Goal: Task Accomplishment & Management: Complete application form

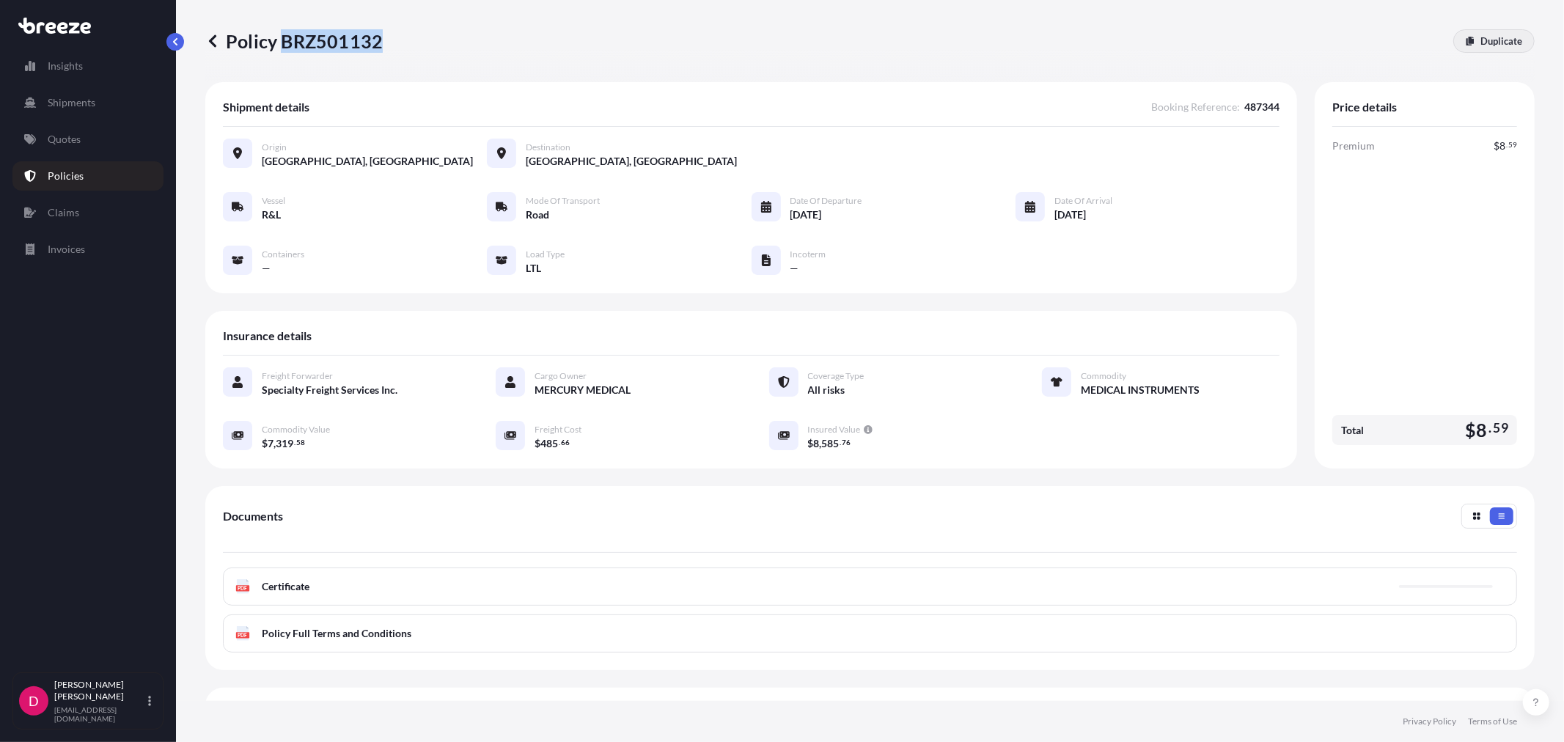
click at [1490, 52] on link "Duplicate" at bounding box center [1493, 40] width 81 height 23
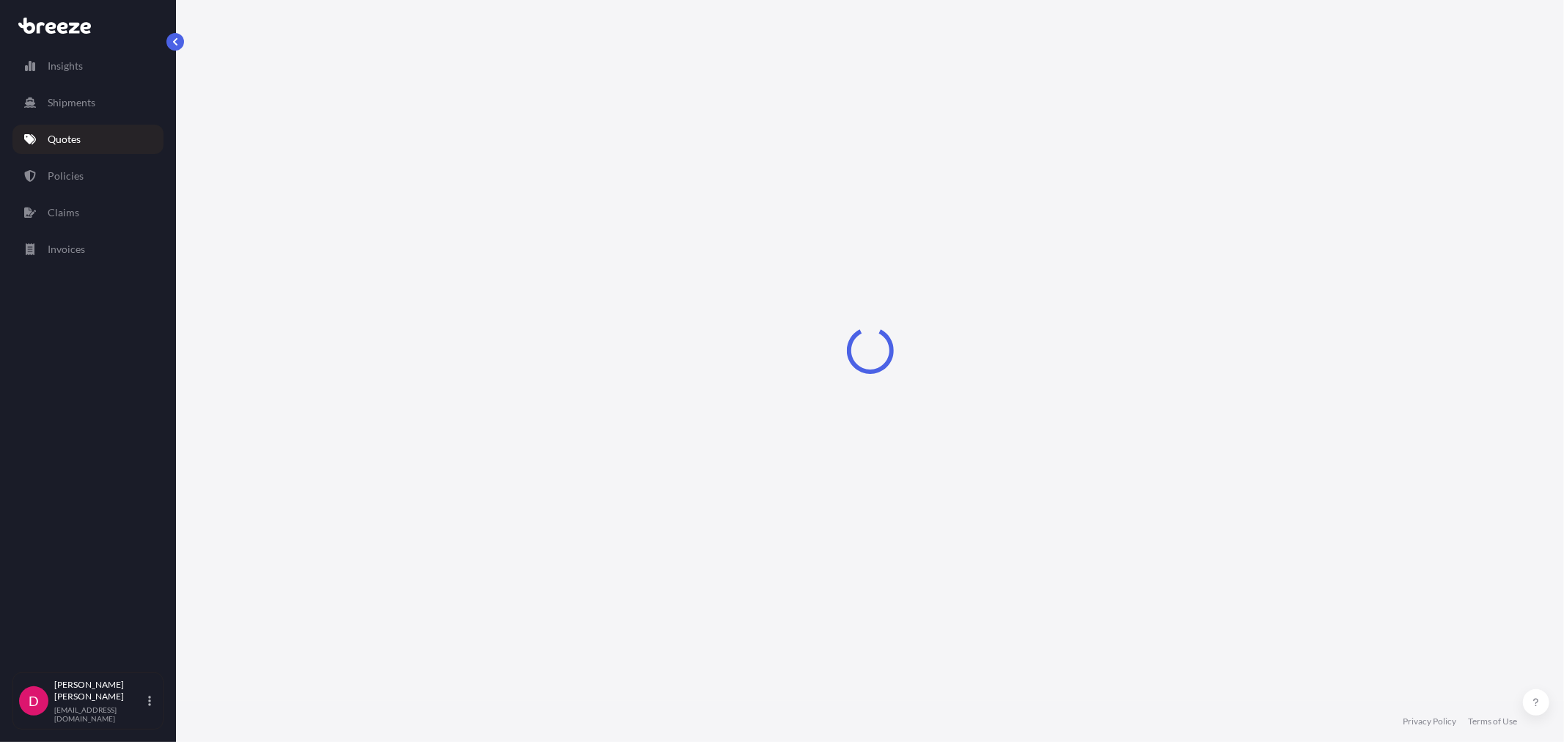
click at [1490, 46] on div "Loading" at bounding box center [869, 350] width 1329 height 701
select select "Road"
select select "1"
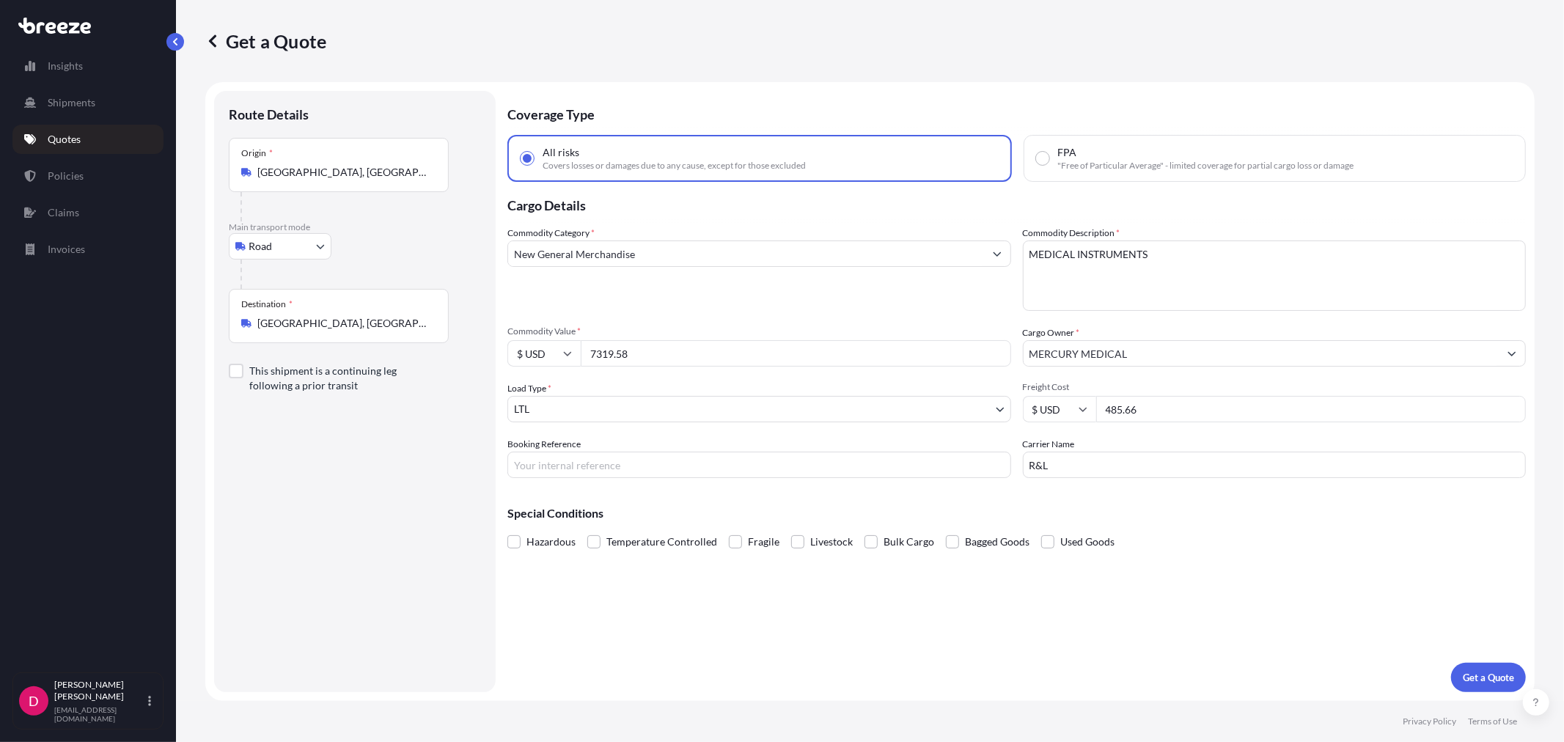
drag, startPoint x: 1157, startPoint y: 401, endPoint x: 1103, endPoint y: 393, distance: 54.8
click at [1103, 393] on div "Freight Cost $ USD 485.66" at bounding box center [1275, 401] width 504 height 41
type input "625.84"
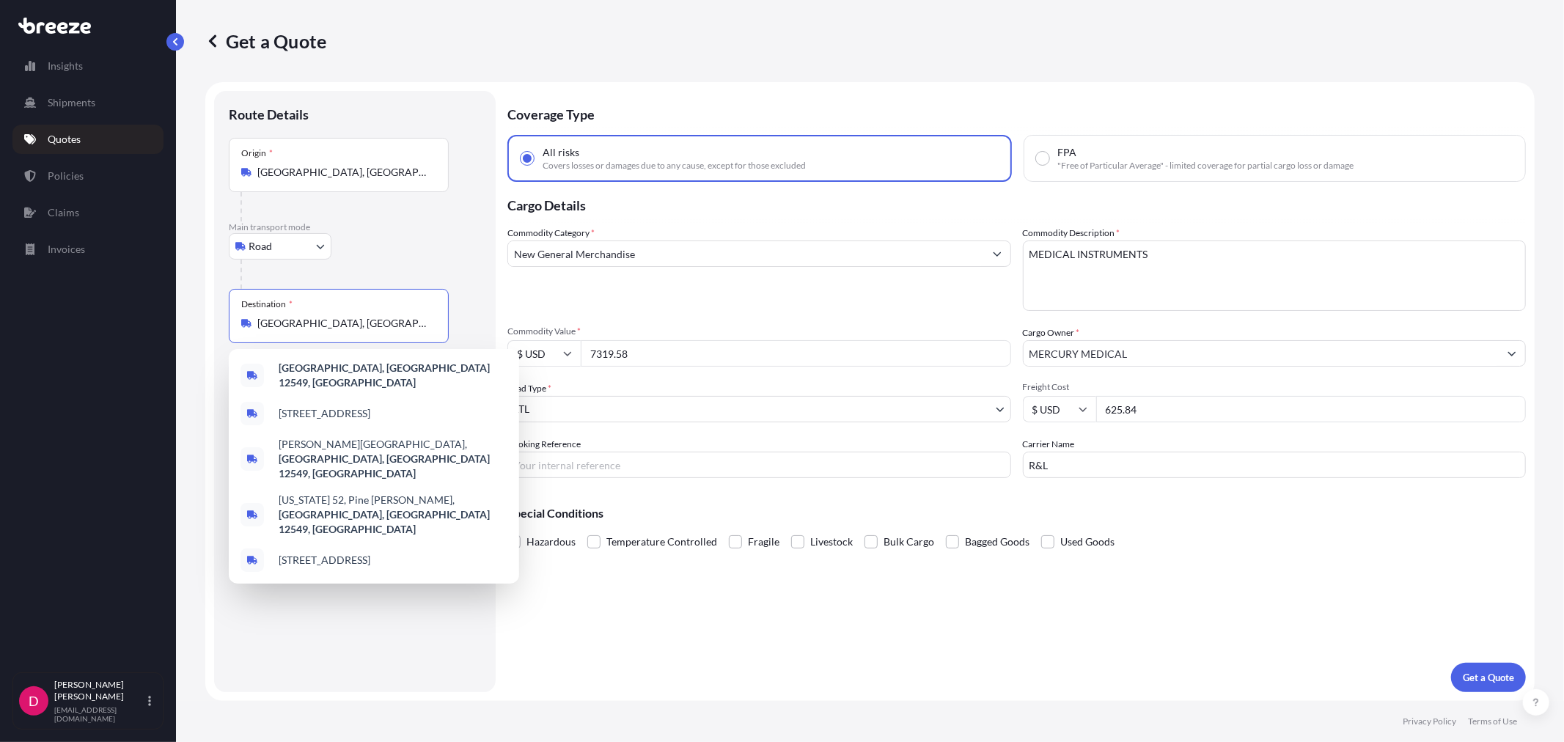
click at [323, 320] on input "[GEOGRAPHIC_DATA], [GEOGRAPHIC_DATA] 12549, [GEOGRAPHIC_DATA]" at bounding box center [343, 323] width 173 height 15
click at [323, 319] on input "[GEOGRAPHIC_DATA], [GEOGRAPHIC_DATA] 12549, [GEOGRAPHIC_DATA]" at bounding box center [343, 323] width 173 height 15
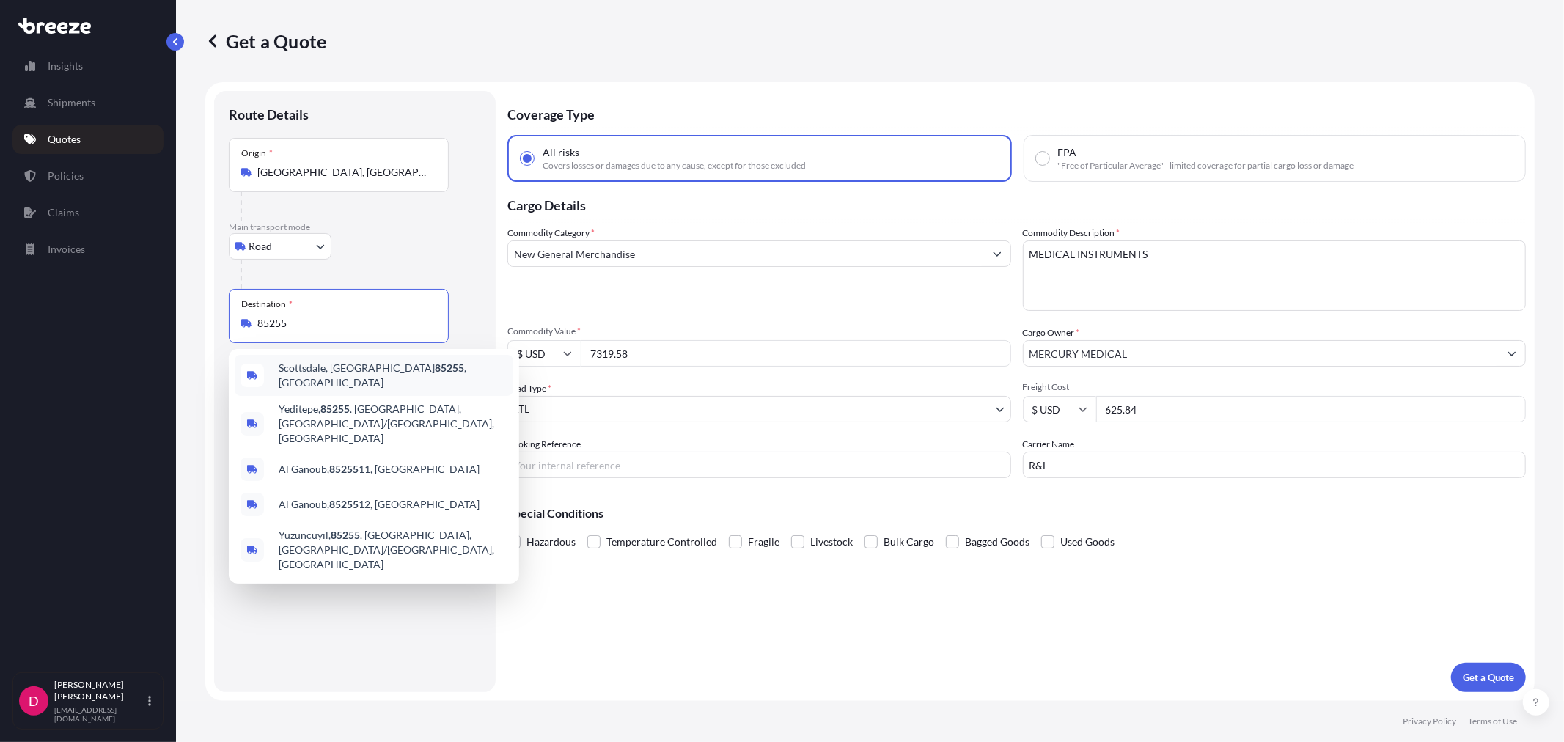
click at [340, 370] on span "[GEOGRAPHIC_DATA], [GEOGRAPHIC_DATA] 85255 , [GEOGRAPHIC_DATA]" at bounding box center [393, 375] width 229 height 29
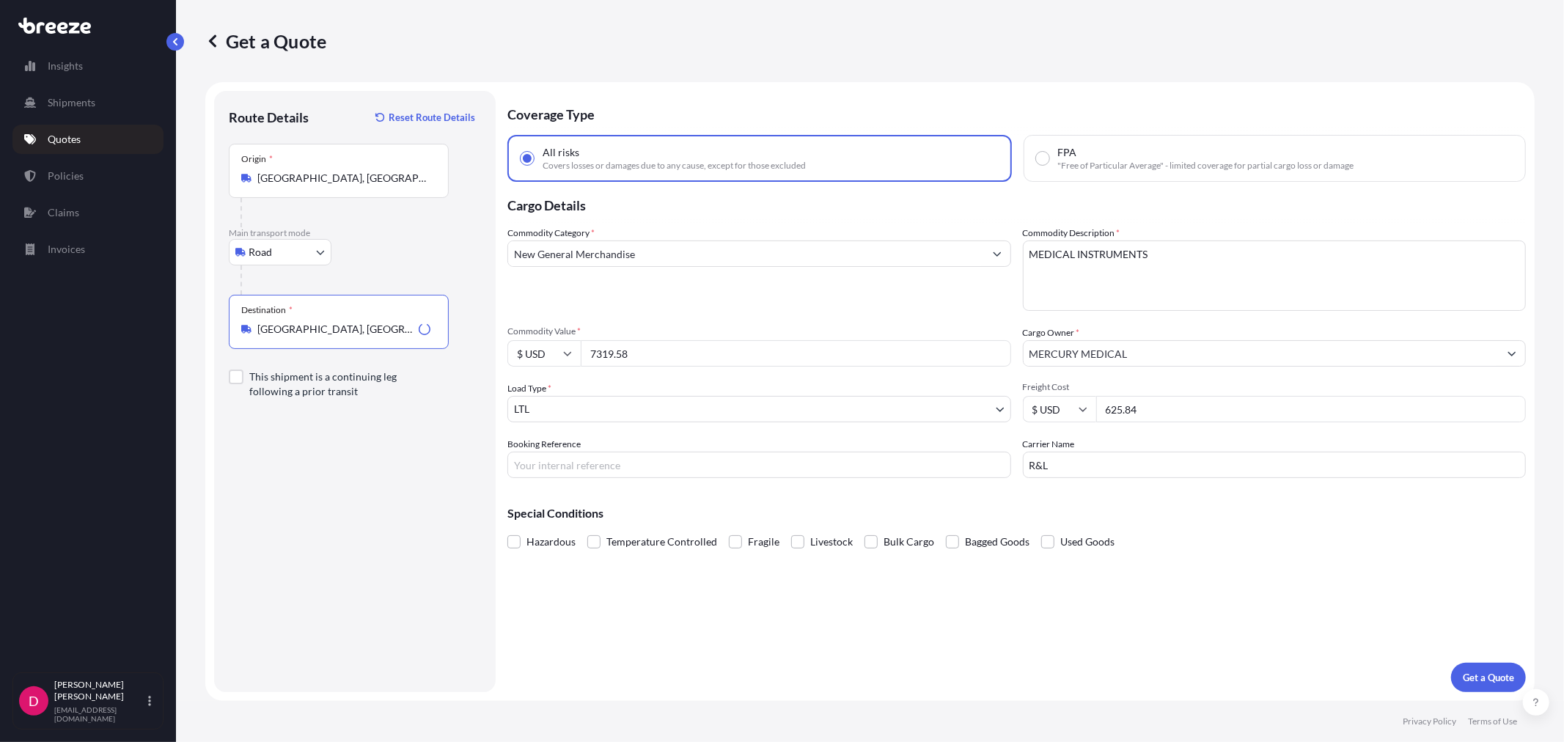
type input "[GEOGRAPHIC_DATA], [GEOGRAPHIC_DATA] 85255, [GEOGRAPHIC_DATA]"
click at [602, 359] on input "7319.58" at bounding box center [796, 353] width 430 height 26
paste input "238.82"
type input "7238.82"
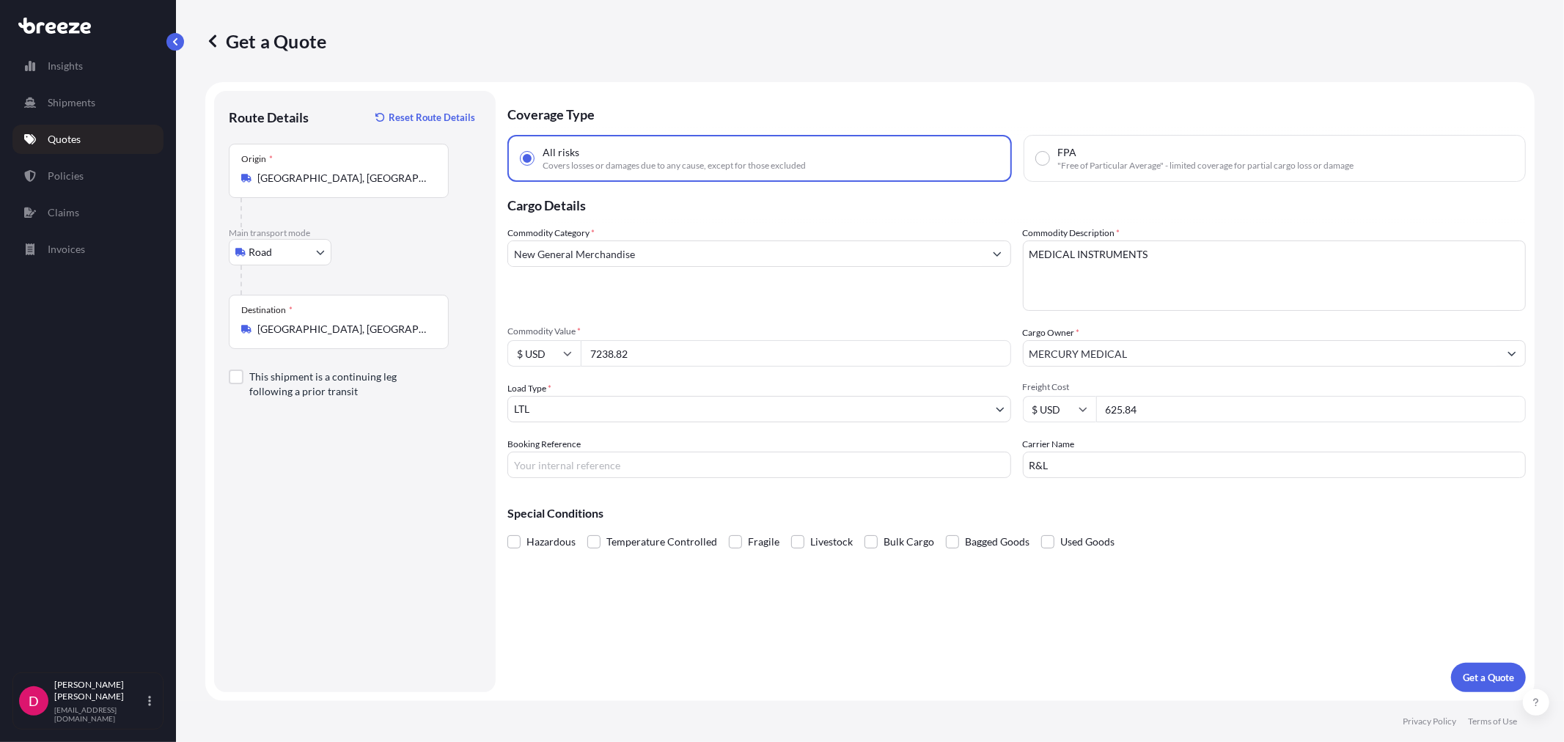
click at [594, 459] on input "Booking Reference" at bounding box center [759, 465] width 504 height 26
type input "487361"
click at [1065, 462] on input "R&L" at bounding box center [1275, 465] width 504 height 26
click at [1064, 460] on input "R&L" at bounding box center [1275, 465] width 504 height 26
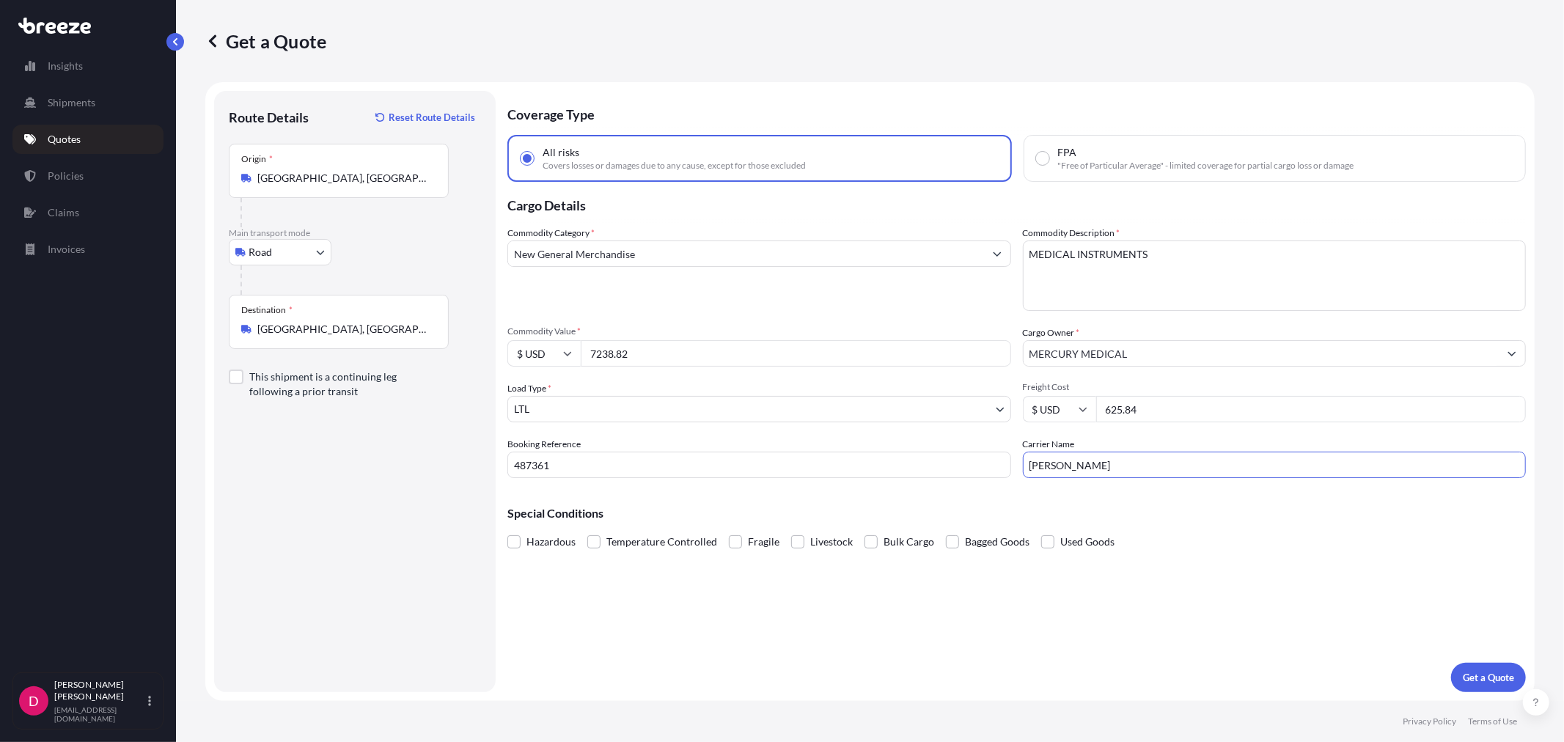
type input "[PERSON_NAME]"
click at [1354, 565] on div "Coverage Type All risks Covers losses or damages due to any cause, except for t…" at bounding box center [1016, 391] width 1018 height 601
click at [1496, 669] on button "Get a Quote" at bounding box center [1488, 677] width 75 height 29
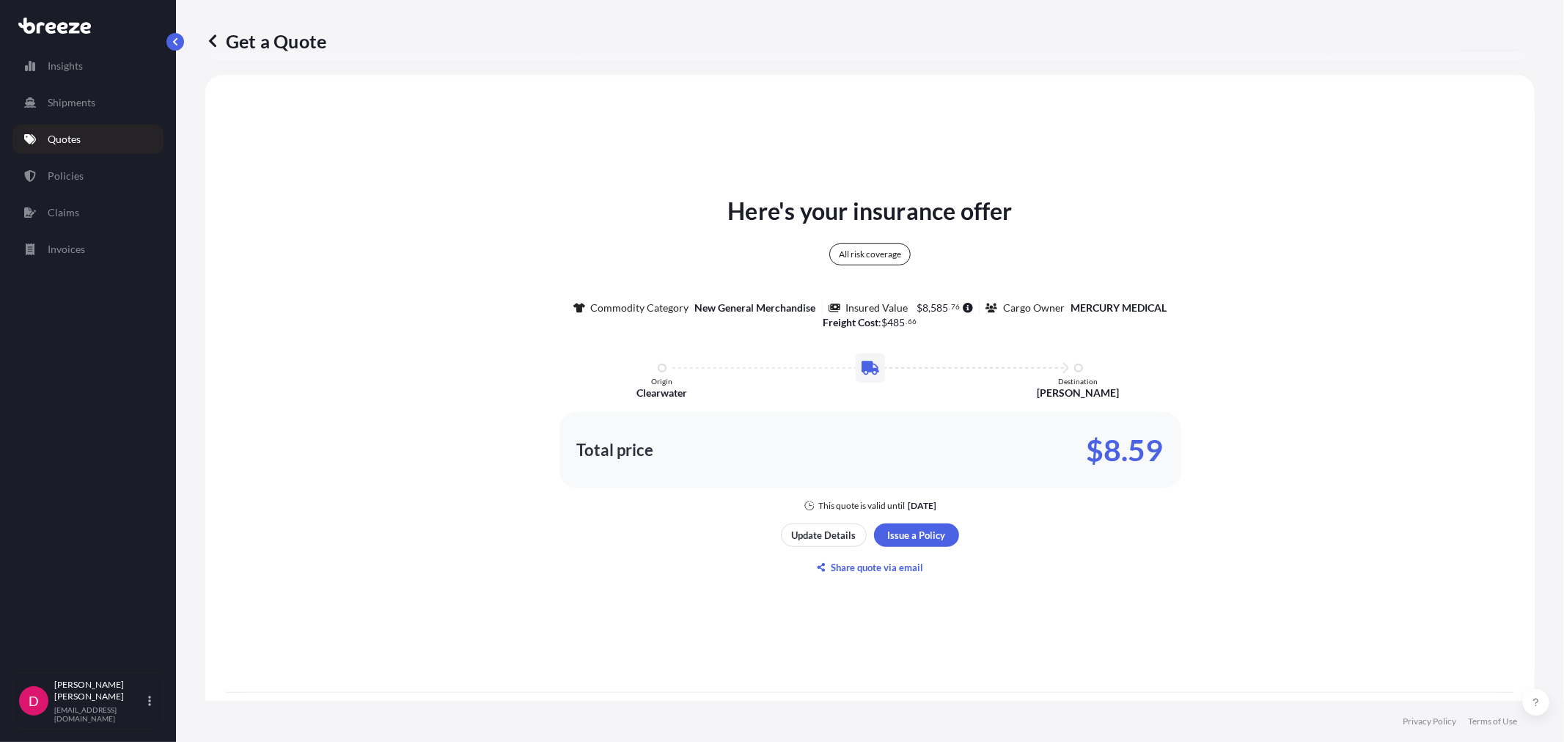
scroll to position [724, 0]
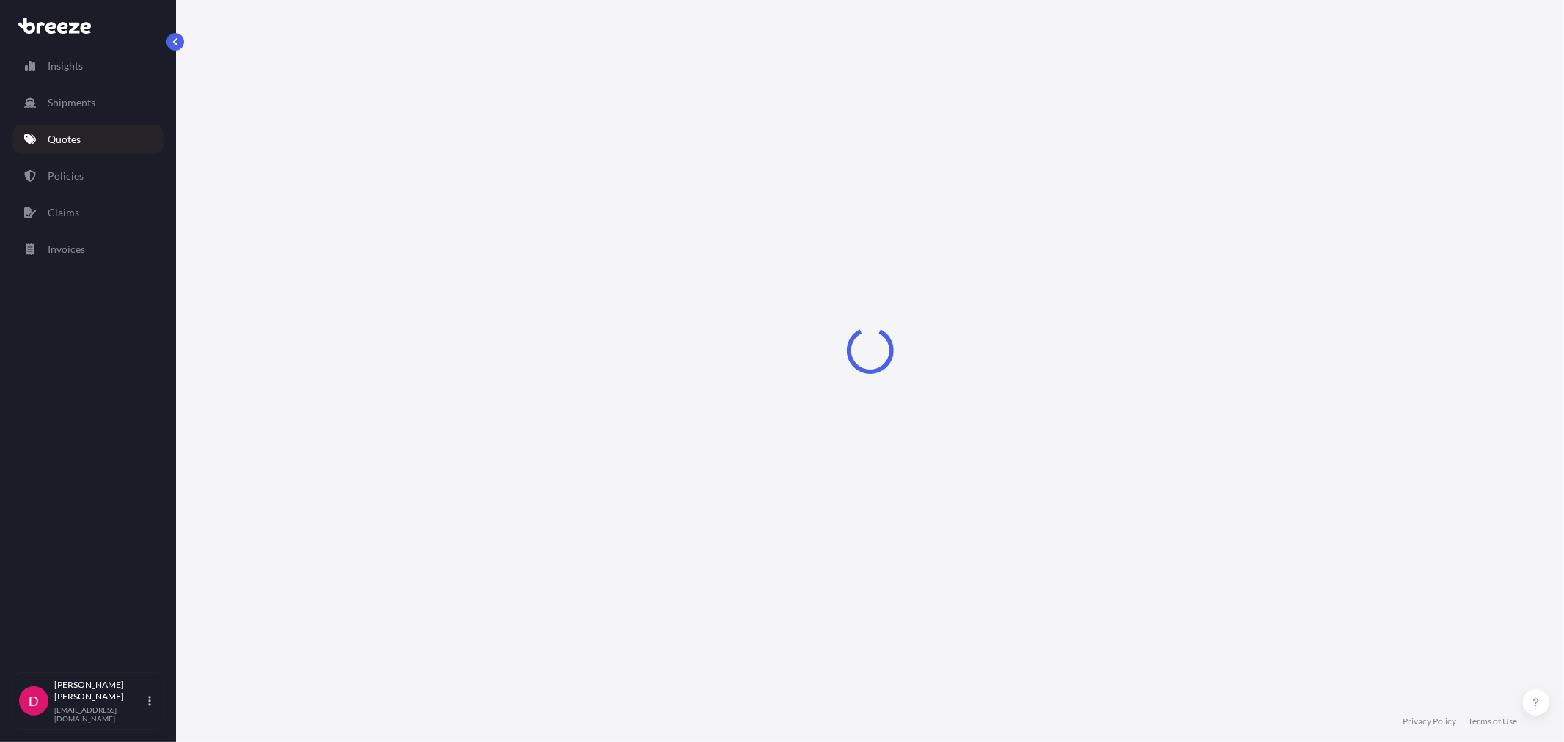
select select "Road"
select select "1"
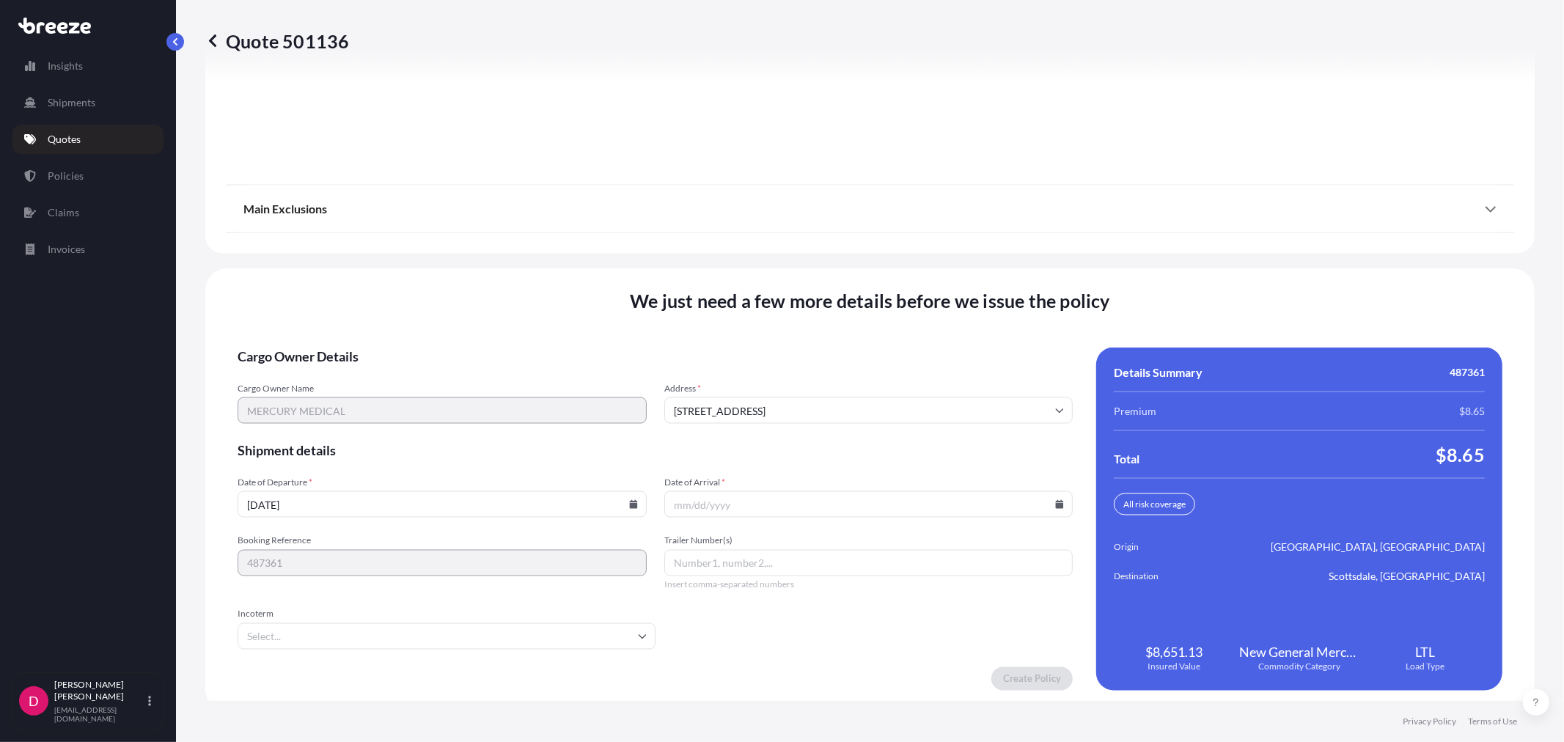
scroll to position [1814, 0]
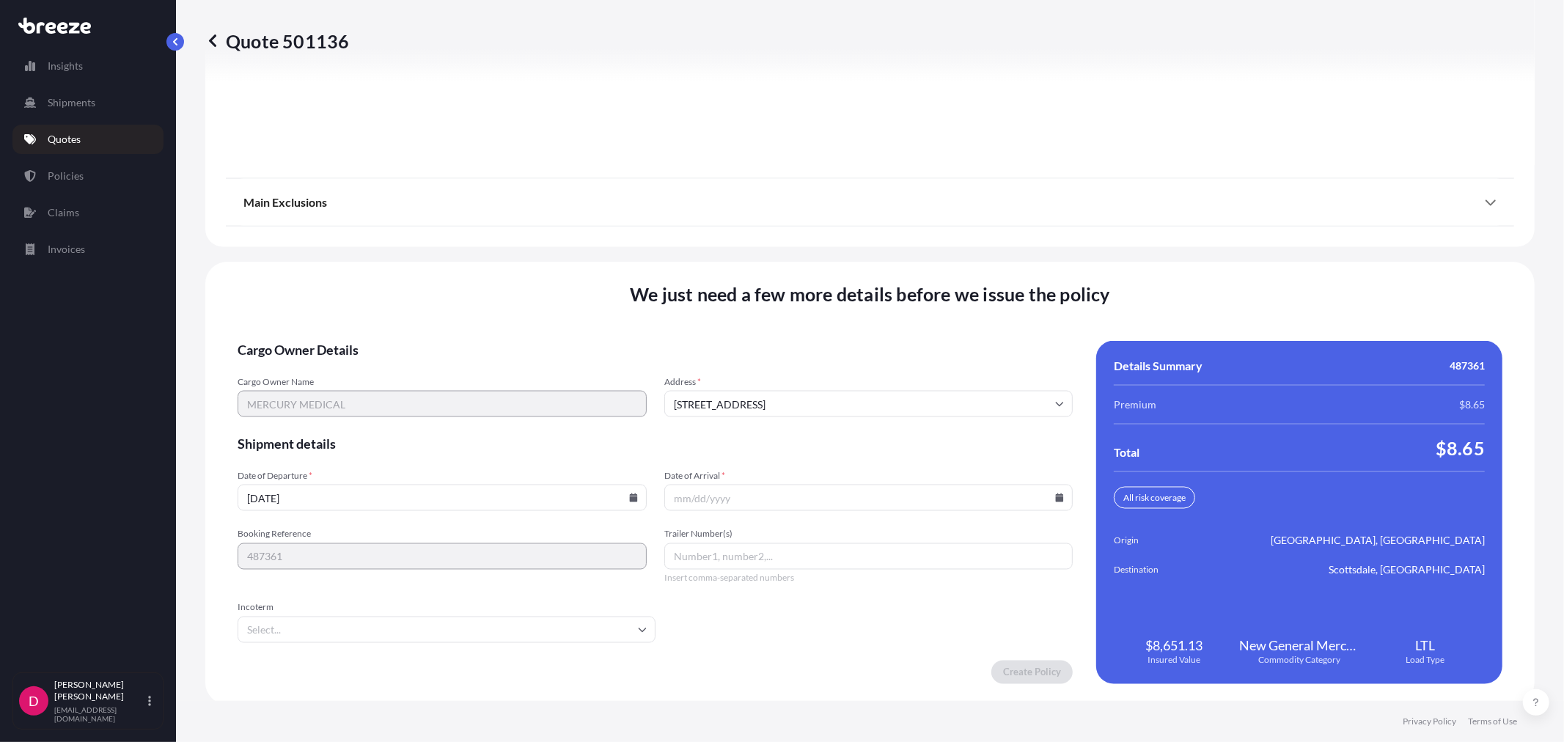
click at [1055, 493] on icon at bounding box center [1059, 497] width 9 height 9
click at [756, 390] on button "20" at bounding box center [759, 391] width 23 height 23
type input "[DATE]"
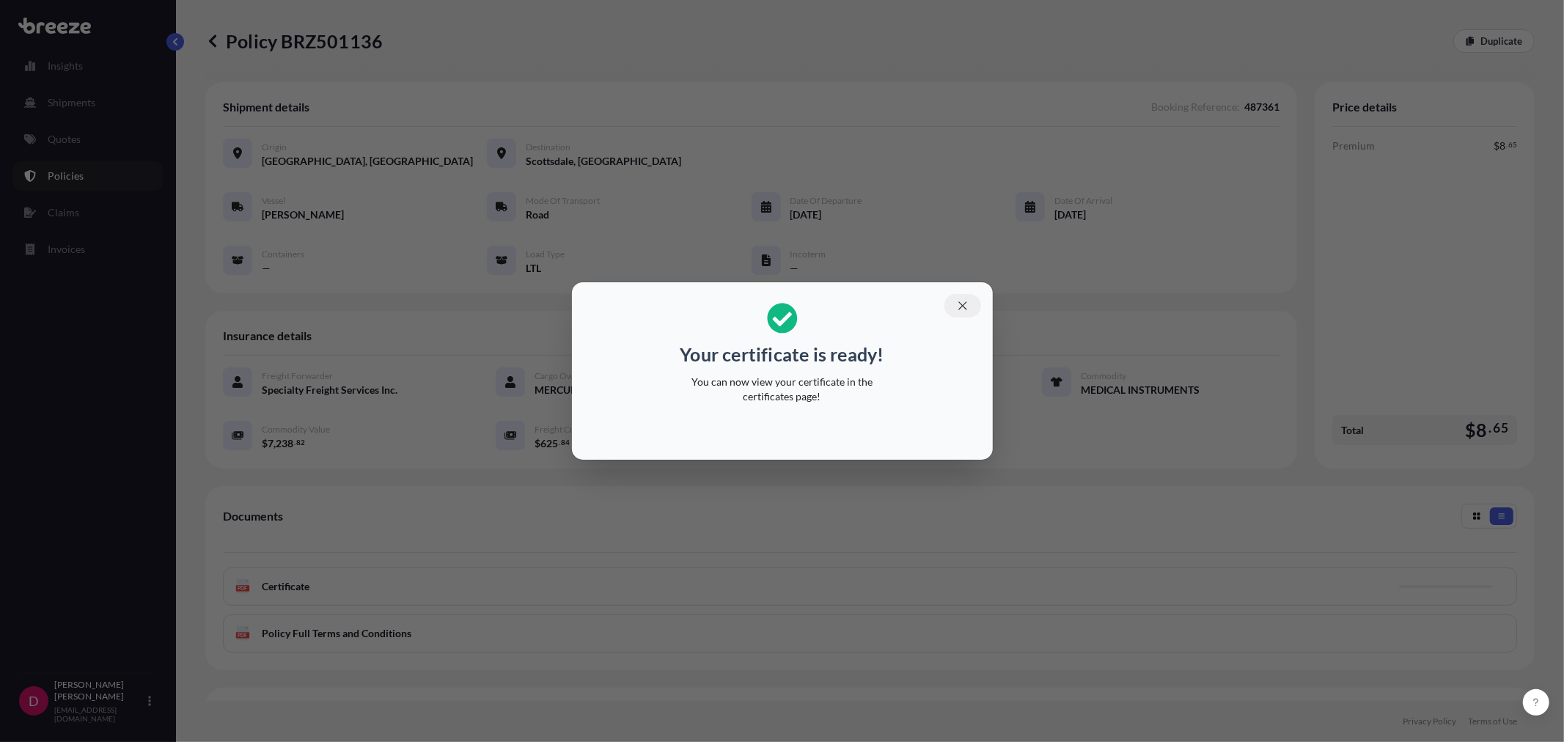
click at [972, 306] on button "button" at bounding box center [962, 305] width 37 height 23
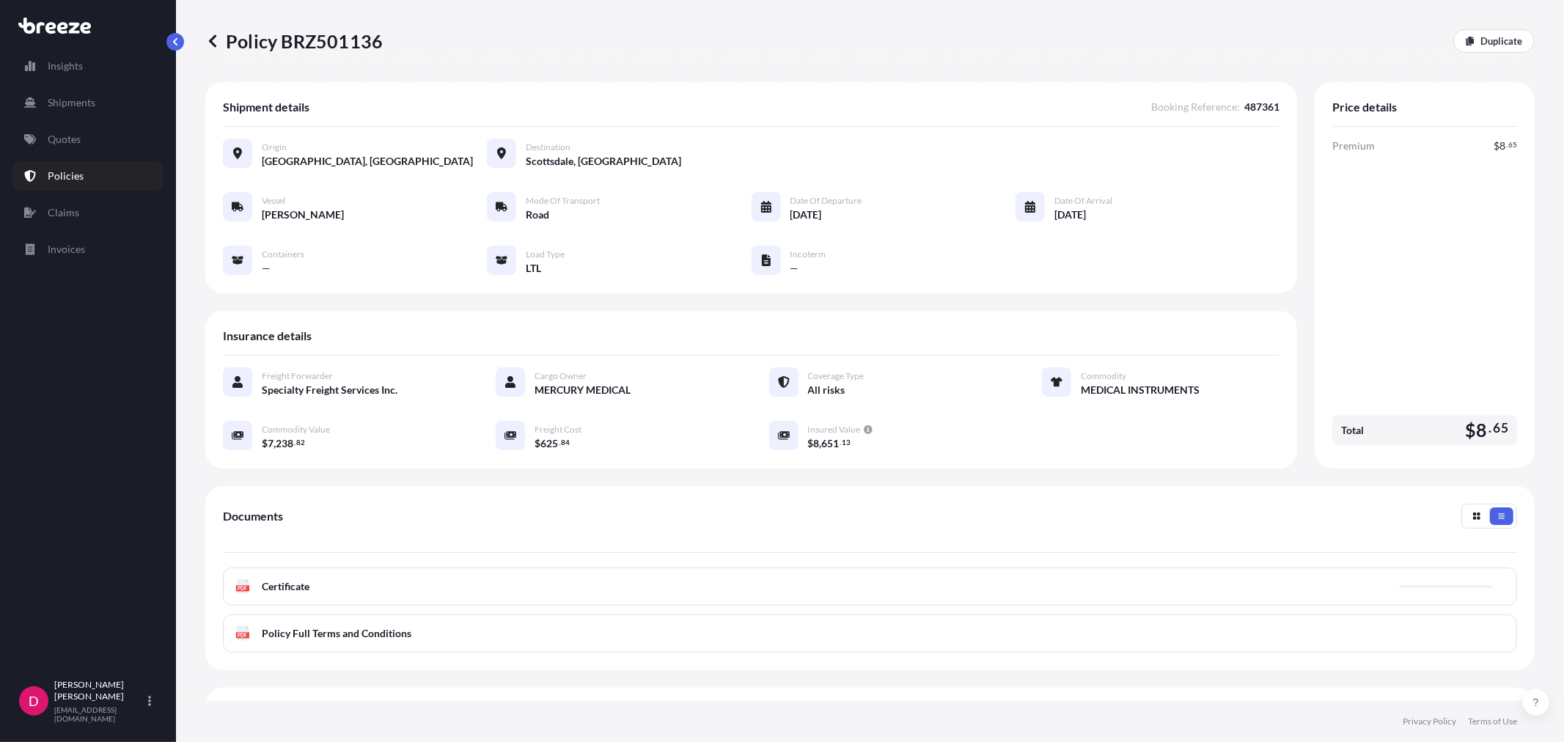
click at [308, 44] on p "Policy BRZ501136" at bounding box center [293, 40] width 177 height 23
copy p "BRZ501136"
